Goal: Task Accomplishment & Management: Use online tool/utility

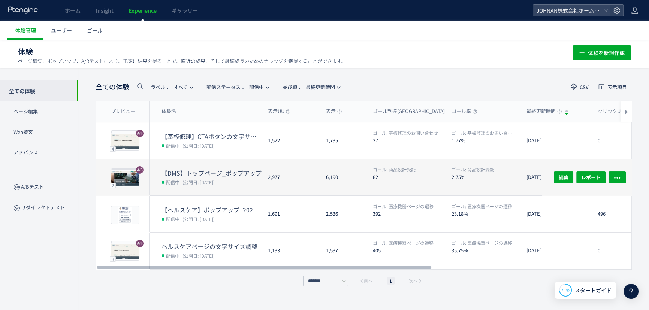
click at [228, 175] on dt "【DMS】トップページ_ポップアップ" at bounding box center [212, 173] width 100 height 9
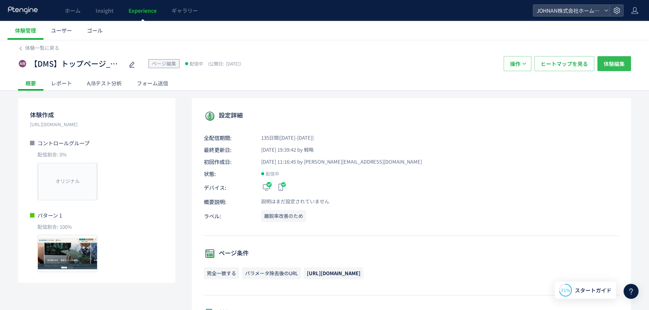
click at [621, 64] on span "体験編集" at bounding box center [614, 63] width 21 height 15
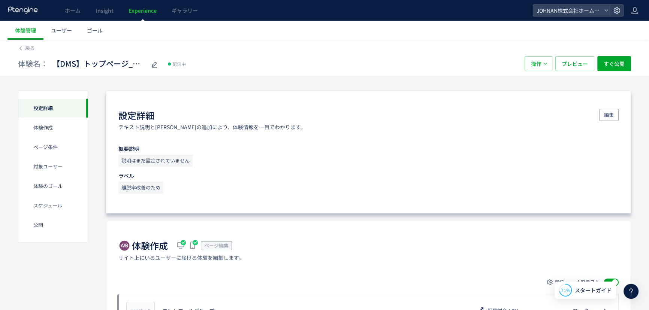
scroll to position [271, 0]
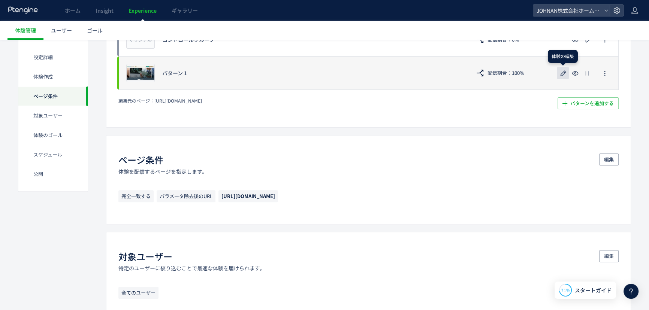
click at [561, 75] on use "button" at bounding box center [564, 73] width 6 height 6
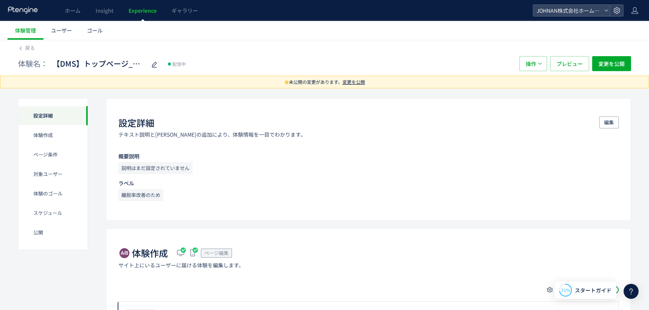
click at [360, 81] on span "変更を公開" at bounding box center [354, 82] width 22 height 6
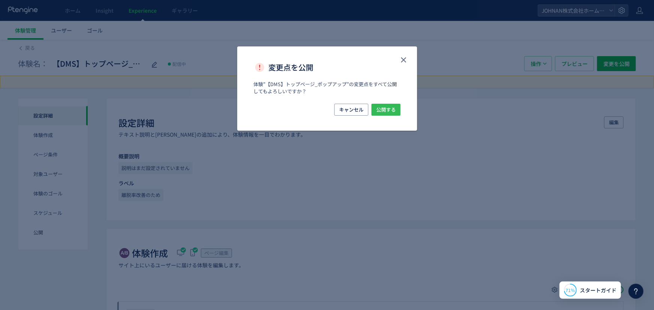
click at [384, 112] on span "公開する" at bounding box center [385, 110] width 19 height 12
